Goal: Information Seeking & Learning: Understand process/instructions

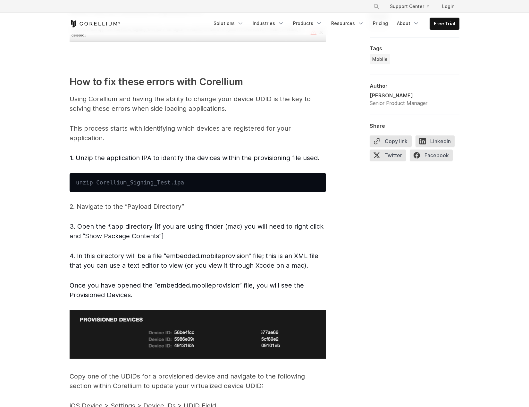
scroll to position [962, 0]
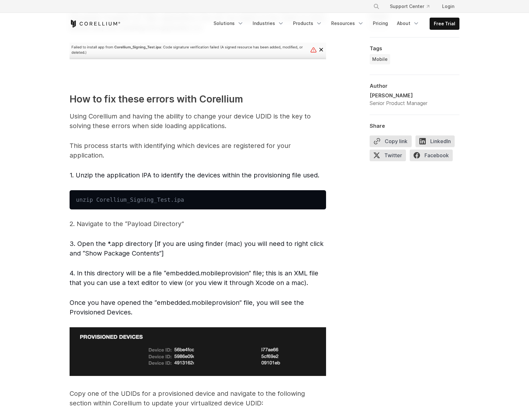
drag, startPoint x: 282, startPoint y: 236, endPoint x: 263, endPoint y: 229, distance: 20.6
click at [280, 235] on span "Introduction — iOS security testing woes Want to sideload your iOS application …" at bounding box center [198, 97] width 256 height 1358
click at [143, 226] on p "2. Navigate to the “Payload Directory”" at bounding box center [198, 224] width 256 height 10
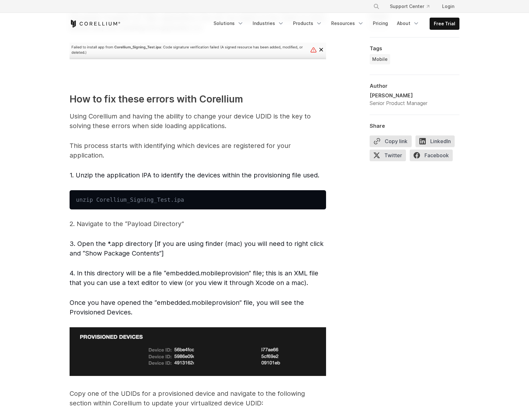
click at [161, 202] on pre "unzip Corellium_Signing_Test.ipa" at bounding box center [198, 199] width 256 height 19
click at [78, 198] on pre "unzip Corellium_Signing_Test.ipa" at bounding box center [198, 199] width 256 height 19
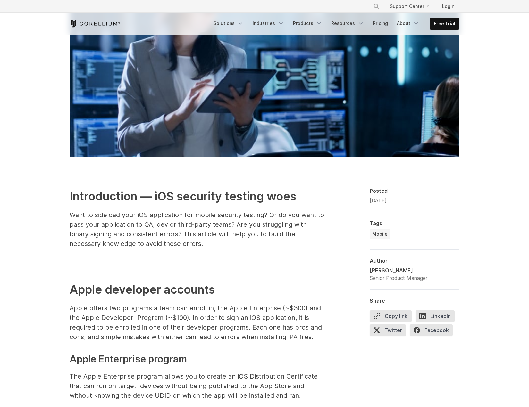
scroll to position [0, 0]
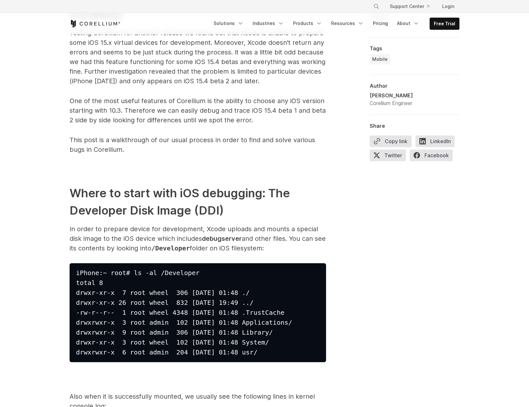
scroll to position [462, 0]
drag, startPoint x: 240, startPoint y: 153, endPoint x: 129, endPoint y: 148, distance: 111.7
click at [129, 148] on p "This post is a walkthrough of our usual process in order to find and solve vari…" at bounding box center [198, 144] width 256 height 19
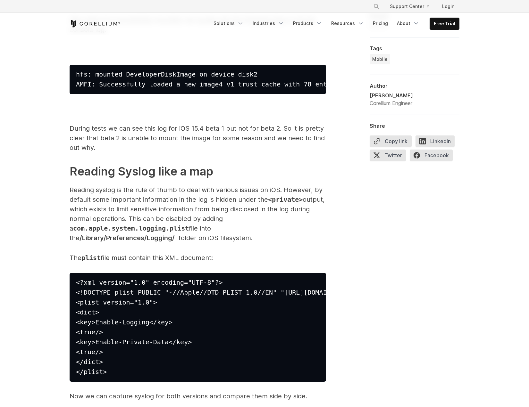
scroll to position [923, 0]
